Goal: Navigation & Orientation: Find specific page/section

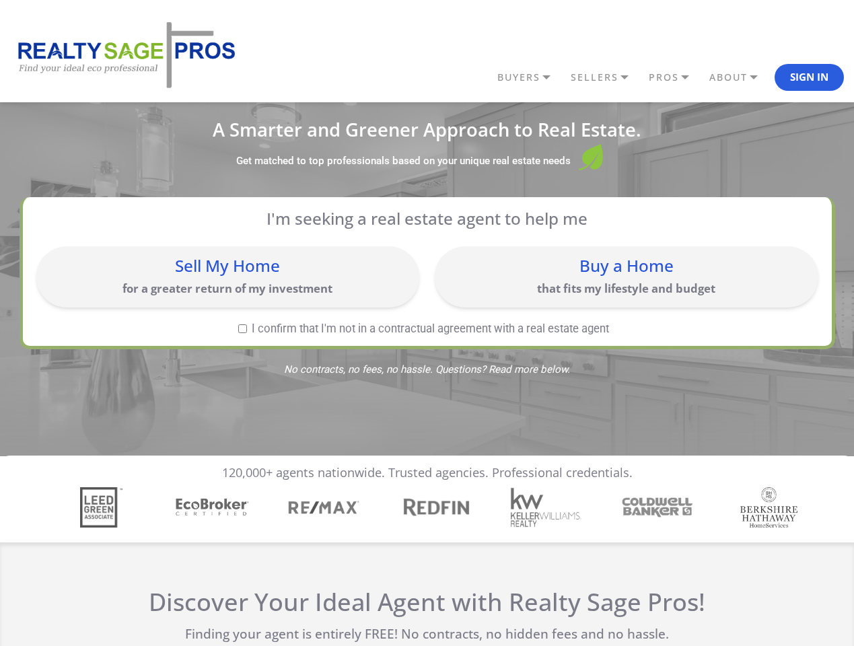
click at [530, 77] on link "BUYERS" at bounding box center [530, 77] width 73 height 23
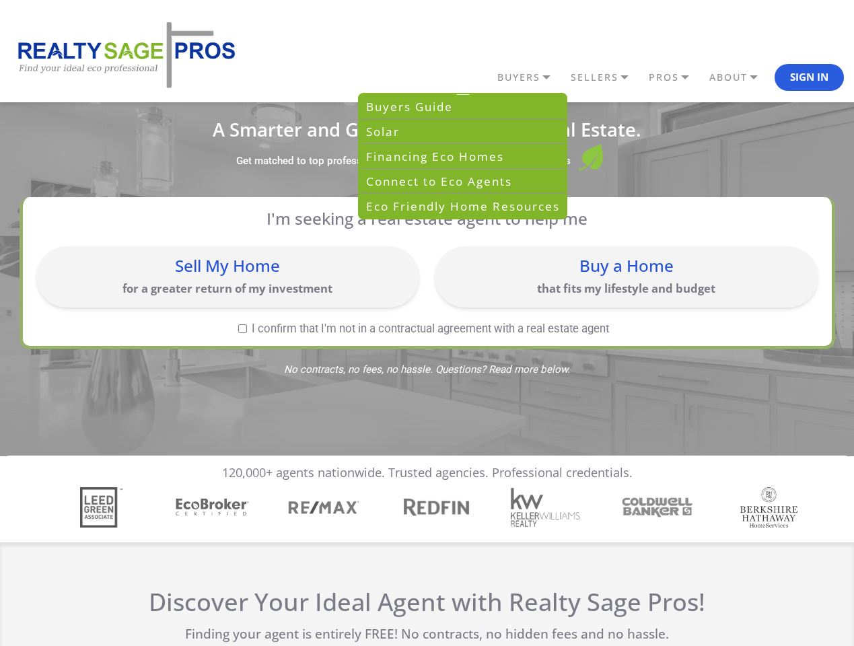
click at [567, 77] on link "SELLERS" at bounding box center [530, 77] width 73 height 23
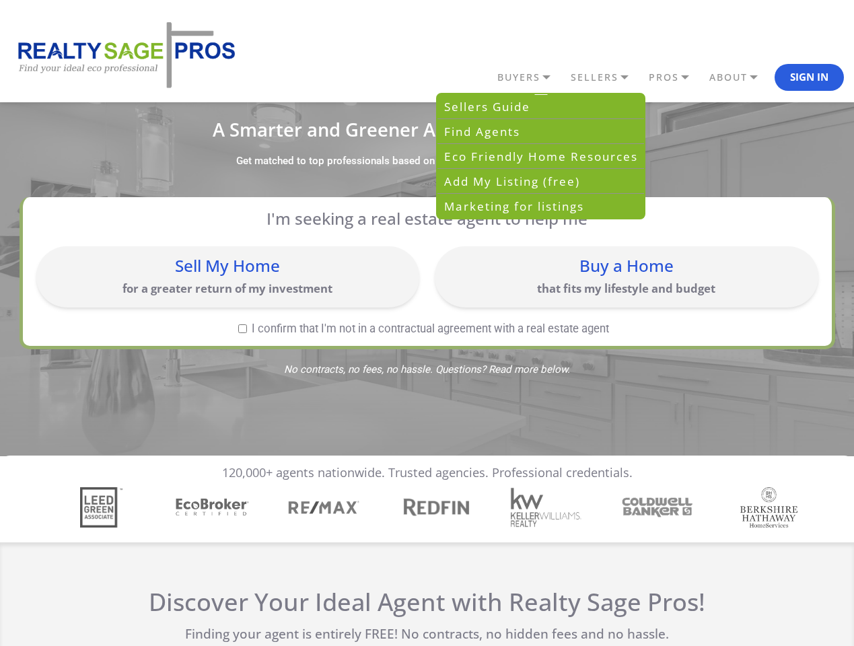
click at [567, 77] on link "PROS" at bounding box center [530, 77] width 73 height 23
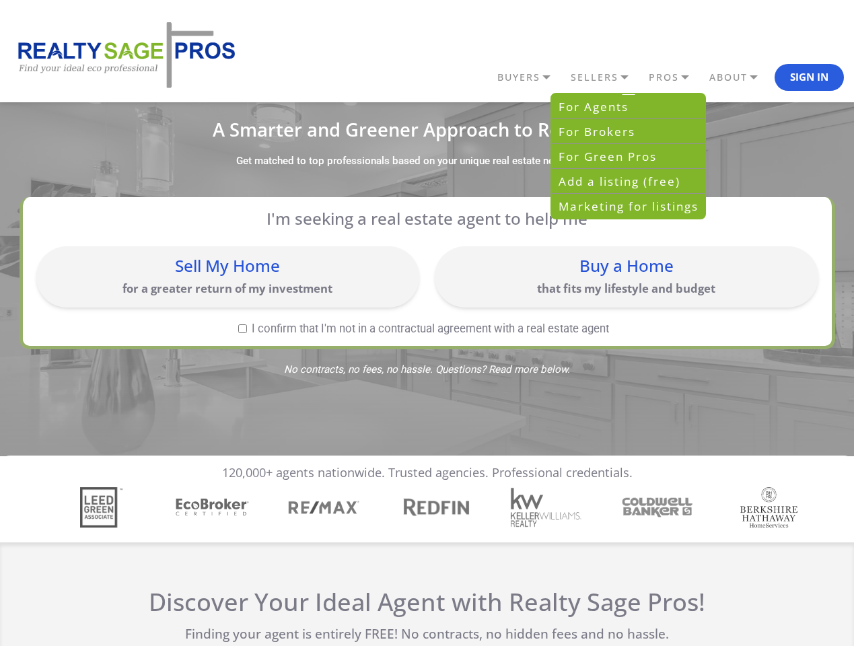
click at [567, 77] on link "ABOUT" at bounding box center [530, 77] width 73 height 23
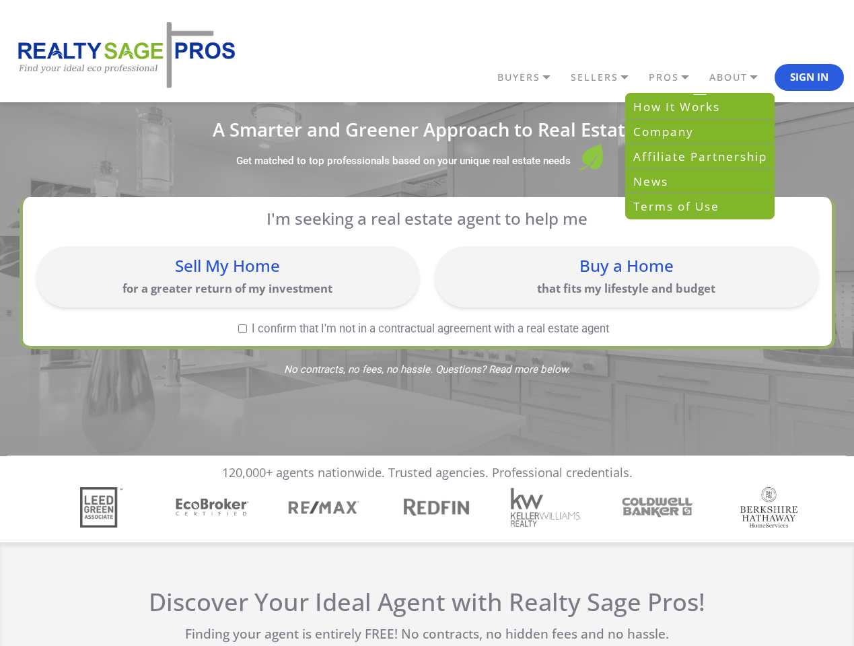
click at [809, 77] on button "Sign In" at bounding box center [808, 77] width 69 height 27
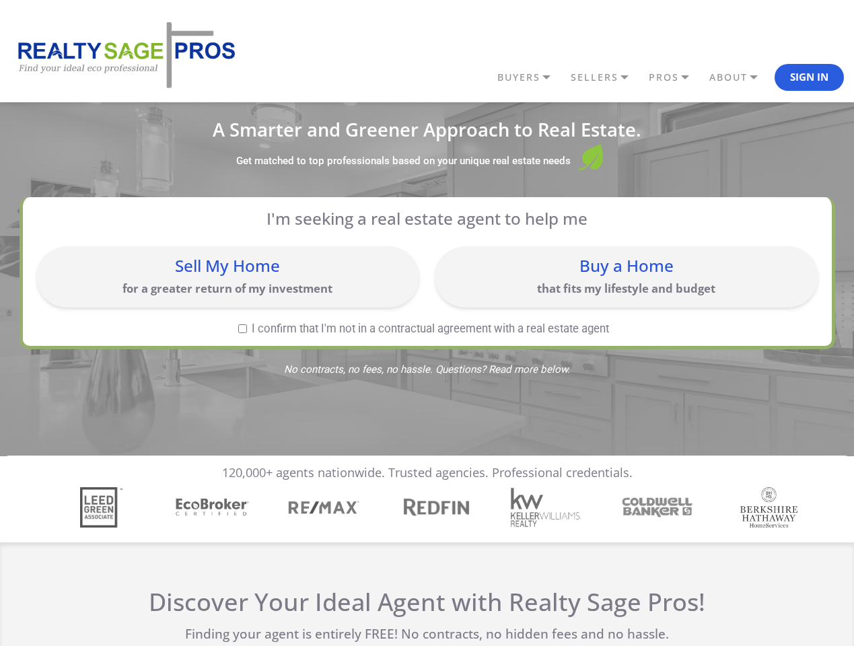
click at [227, 276] on div "Sell My Home for a greater return of my investment" at bounding box center [227, 277] width 369 height 48
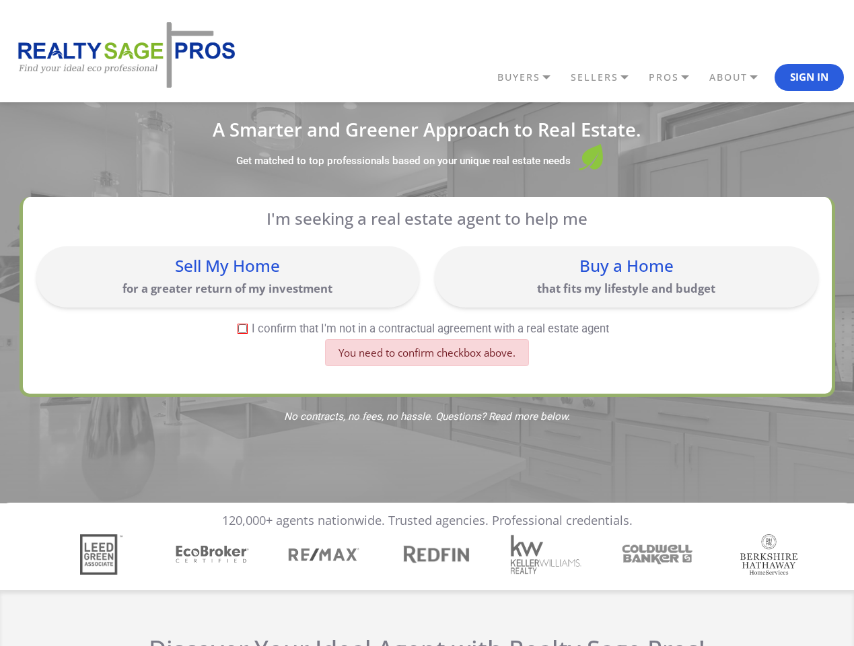
scroll to position [5, 0]
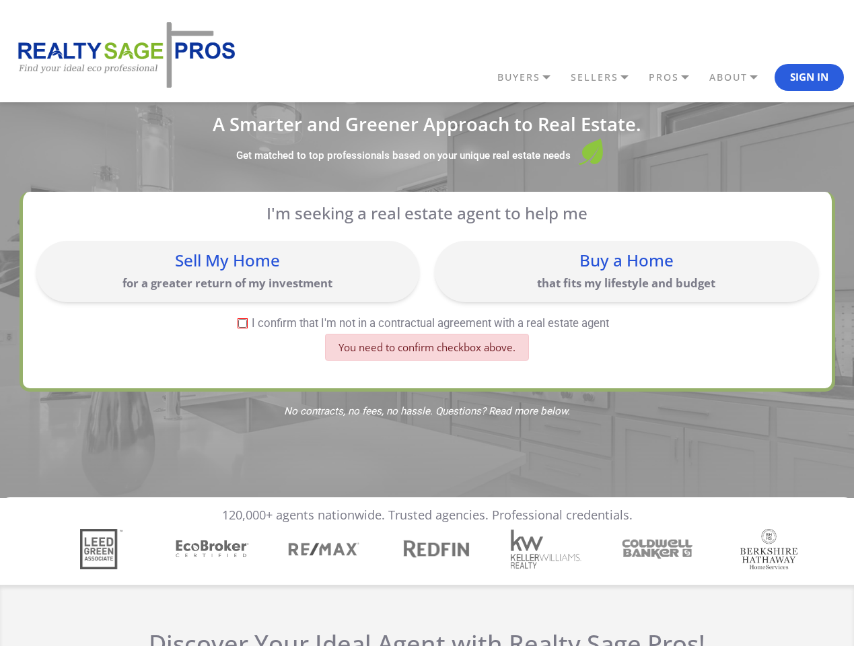
click at [626, 276] on div "Buy a Home that fits my lifestyle and budget" at bounding box center [625, 272] width 369 height 48
click at [242, 328] on label "I confirm that I'm not in a contractual agreement with a real estate agent" at bounding box center [423, 323] width 775 height 11
click at [242, 328] on input "I confirm that I'm not in a contractual agreement with a real estate agent" at bounding box center [242, 323] width 9 height 9
checkbox input "true"
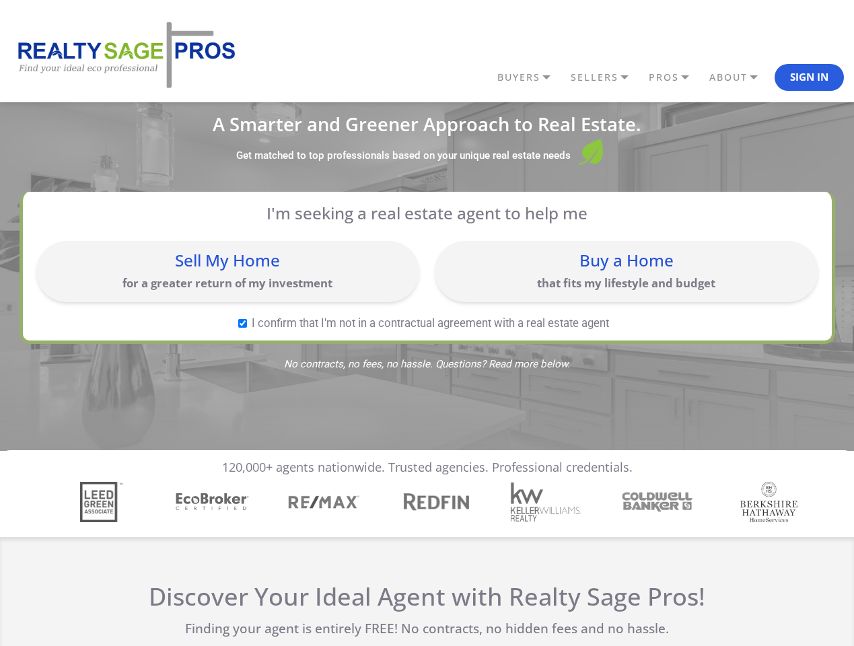
click at [427, 507] on img "4 / 7" at bounding box center [434, 501] width 77 height 25
